Goal: Task Accomplishment & Management: Manage account settings

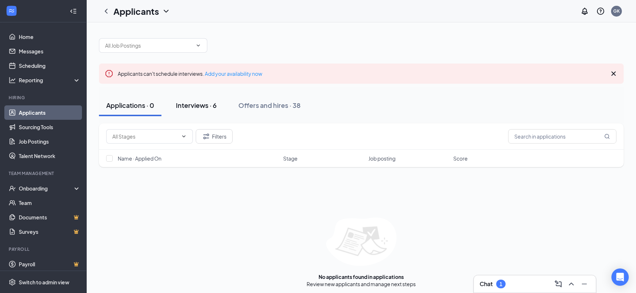
drag, startPoint x: 194, startPoint y: 101, endPoint x: 207, endPoint y: 106, distance: 13.1
click at [194, 101] on div "Interviews · 6" at bounding box center [196, 105] width 41 height 9
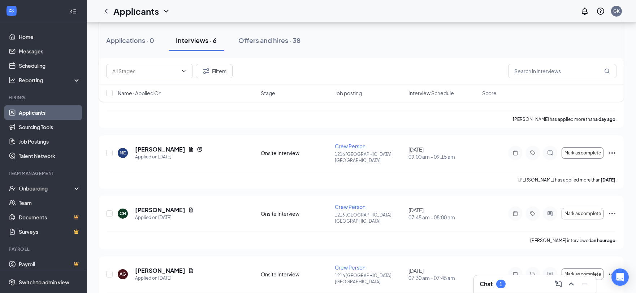
scroll to position [212, 0]
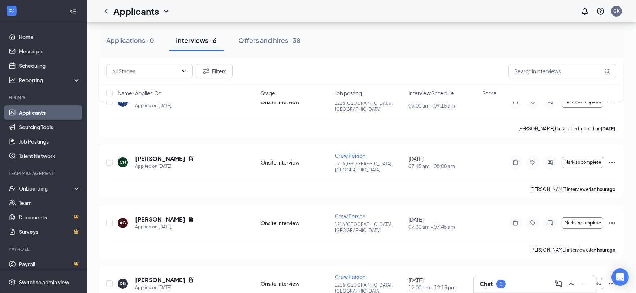
click at [503, 283] on div "1" at bounding box center [500, 284] width 9 height 9
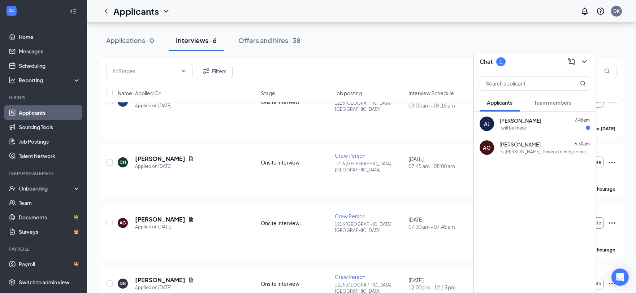
click at [535, 128] on div "I will be there" at bounding box center [545, 128] width 91 height 6
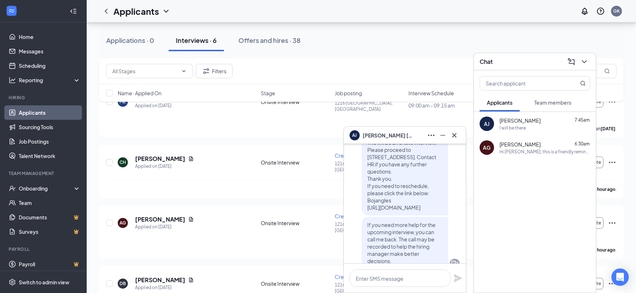
scroll to position [0, 0]
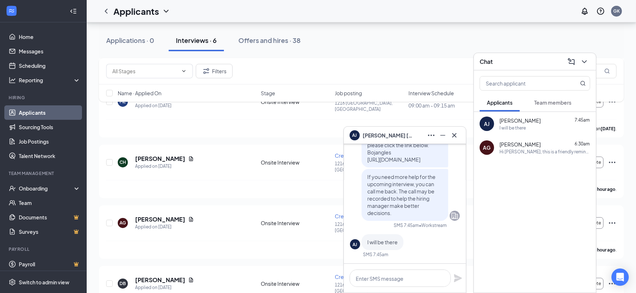
click at [512, 149] on div "Hi [PERSON_NAME], this is a friendly reminder. Your meeting with Bojangles for …" at bounding box center [545, 152] width 91 height 6
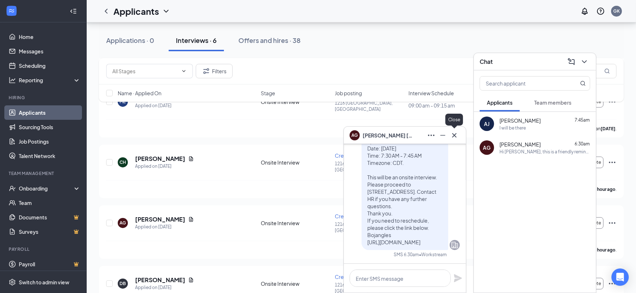
click at [456, 139] on button at bounding box center [455, 136] width 12 height 12
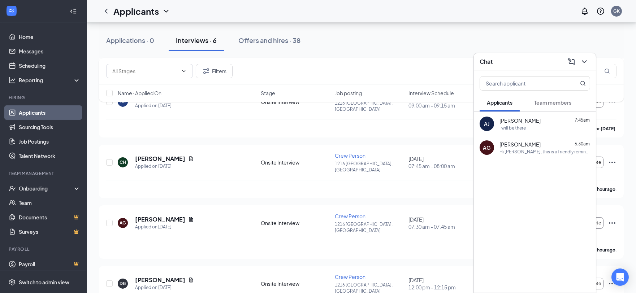
click at [582, 64] on icon "ChevronDown" at bounding box center [584, 61] width 9 height 9
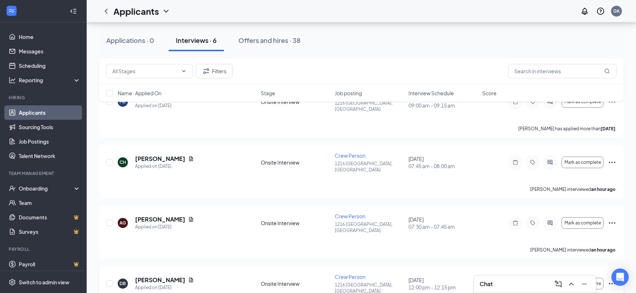
click at [605, 277] on div "Mark as complete" at bounding box center [562, 284] width 108 height 14
click at [611, 280] on icon "Ellipses" at bounding box center [612, 284] width 9 height 9
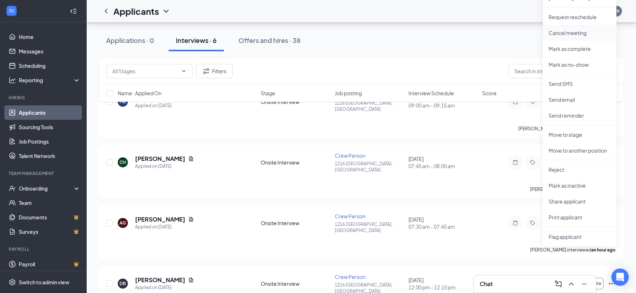
click at [578, 33] on p "Cancel meeting" at bounding box center [580, 32] width 62 height 7
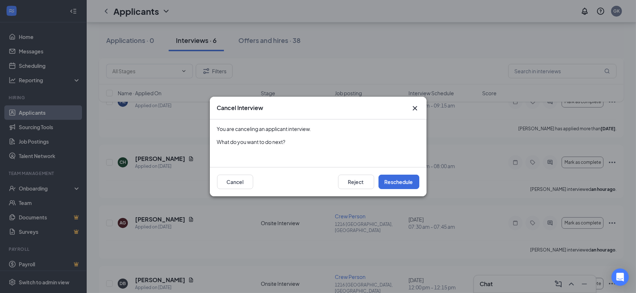
click at [416, 107] on icon "Cross" at bounding box center [415, 108] width 9 height 9
